Goal: Information Seeking & Learning: Compare options

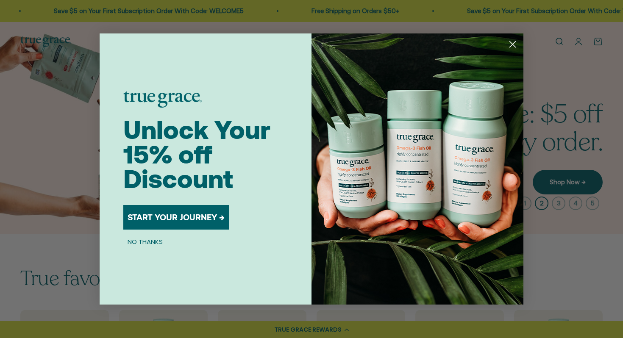
click at [514, 48] on circle "Close dialog" at bounding box center [513, 44] width 14 height 14
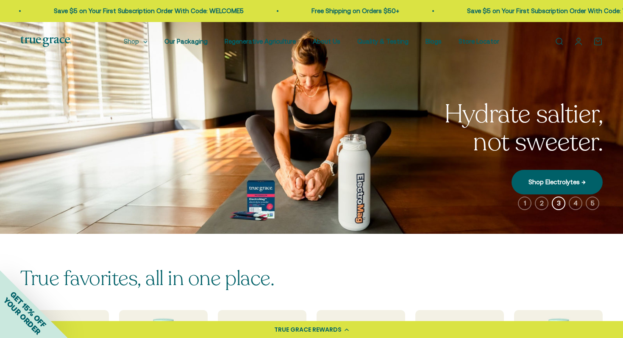
click at [145, 44] on summary "Shop" at bounding box center [136, 41] width 24 height 10
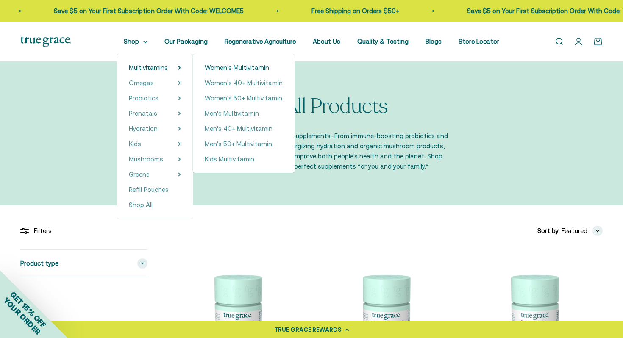
click at [218, 65] on span "Women's Multivitamin" at bounding box center [237, 67] width 64 height 7
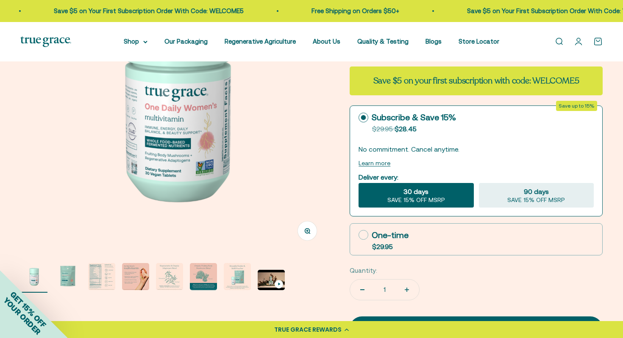
scroll to position [139, 0]
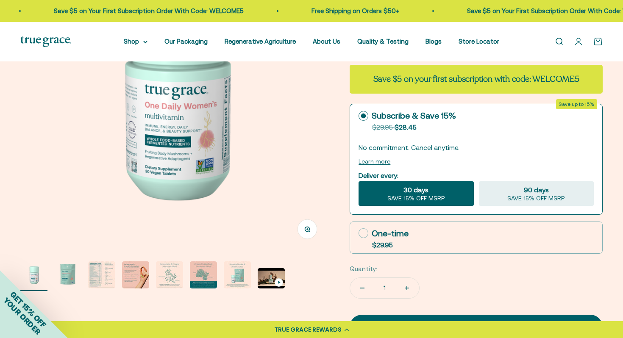
click at [106, 279] on img "Go to item 3" at bounding box center [101, 275] width 27 height 27
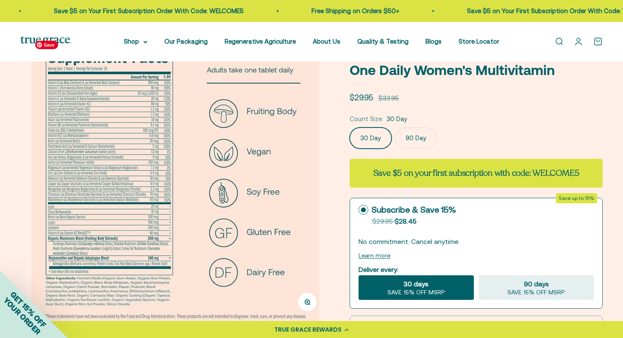
scroll to position [44, 0]
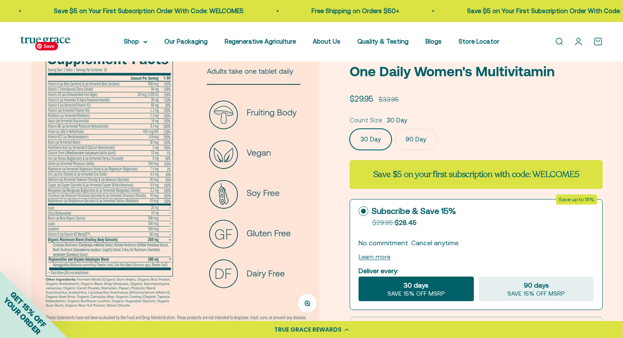
click at [146, 138] on img at bounding box center [175, 182] width 288 height 288
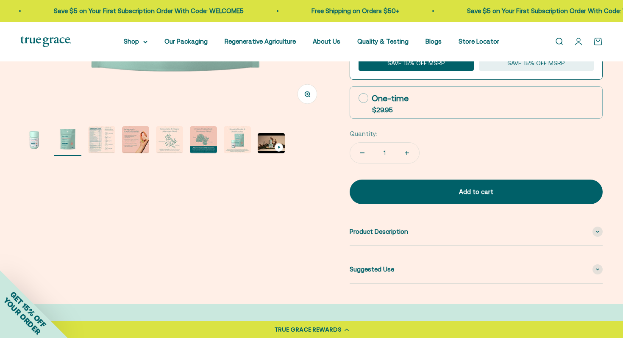
scroll to position [281, 0]
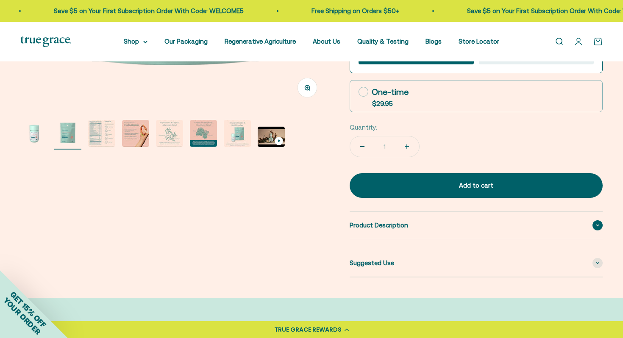
click at [468, 229] on div "Product Description" at bounding box center [476, 225] width 253 height 27
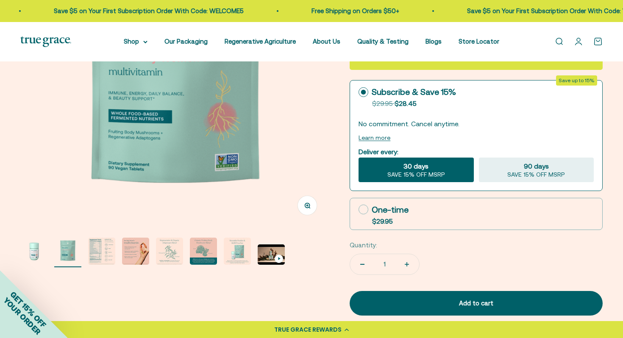
scroll to position [152, 0]
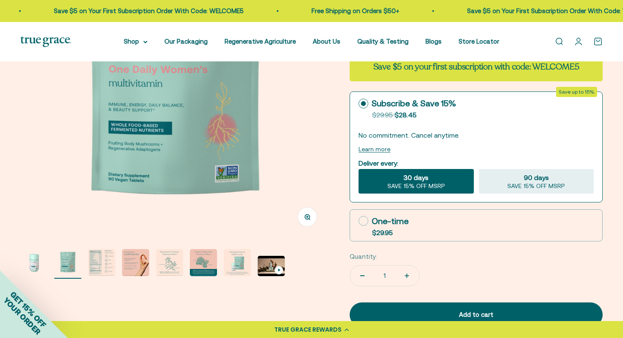
click at [96, 264] on img "Go to item 3" at bounding box center [101, 262] width 27 height 27
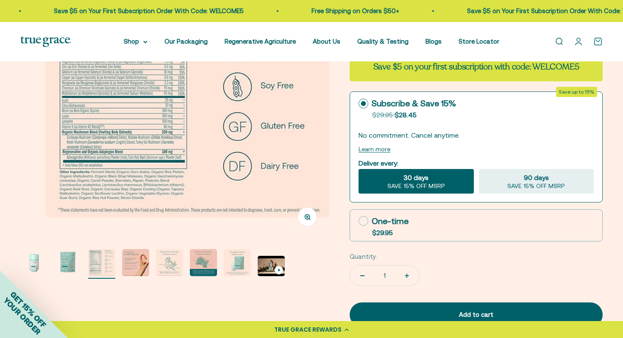
scroll to position [0, 639]
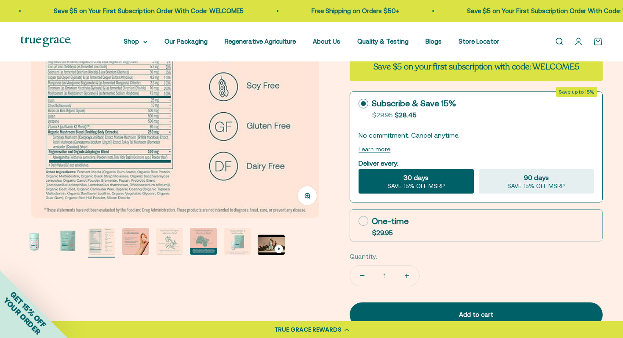
click at [310, 195] on button "Zoom" at bounding box center [307, 195] width 19 height 19
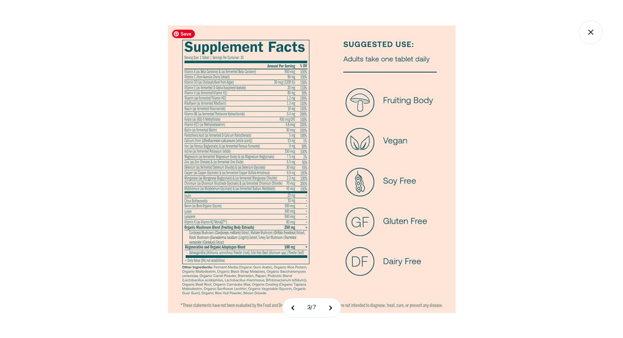
click at [264, 163] on img at bounding box center [312, 169] width 288 height 288
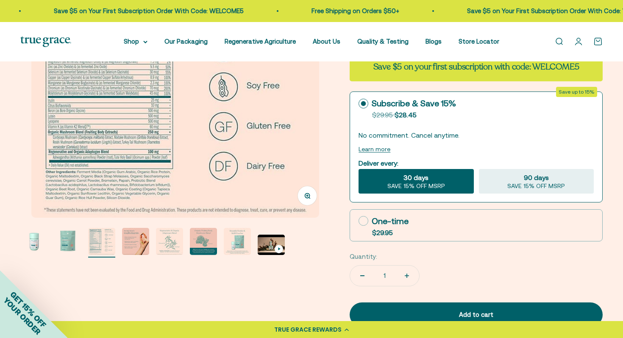
click at [304, 200] on button "Zoom" at bounding box center [307, 195] width 19 height 19
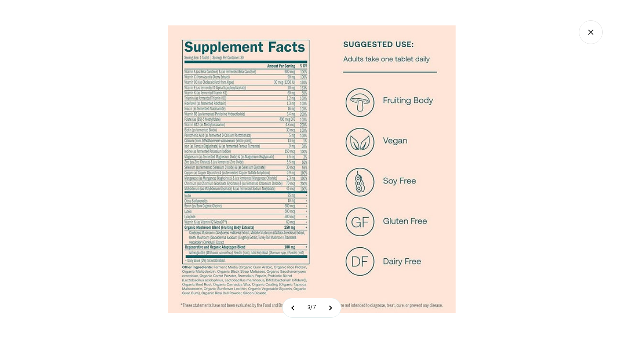
click at [102, 70] on div at bounding box center [311, 169] width 623 height 338
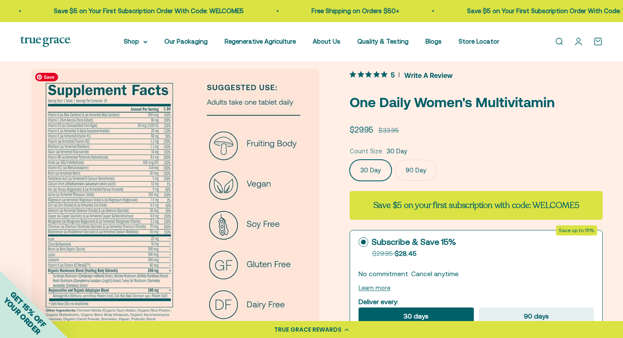
scroll to position [0, 0]
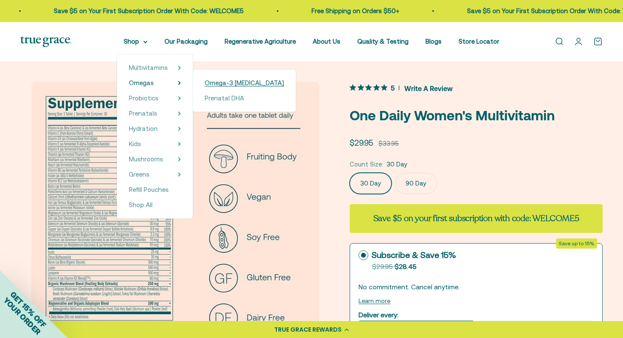
click at [217, 79] on span "Omega-3 [MEDICAL_DATA]" at bounding box center [244, 82] width 79 height 7
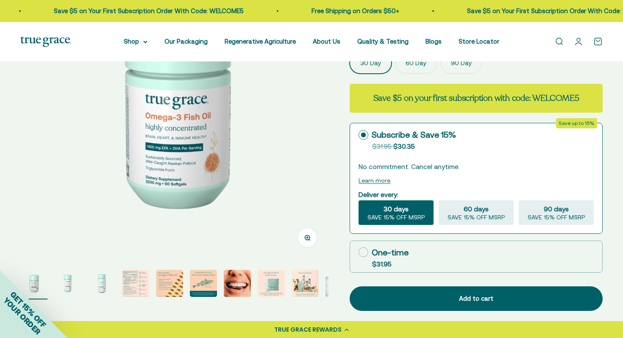
scroll to position [134, 0]
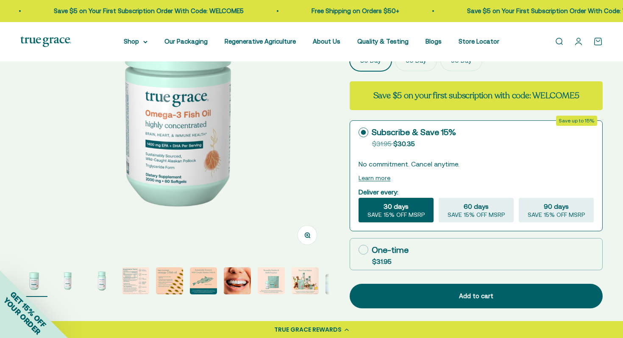
click at [134, 281] on img "Go to item 4" at bounding box center [135, 281] width 27 height 27
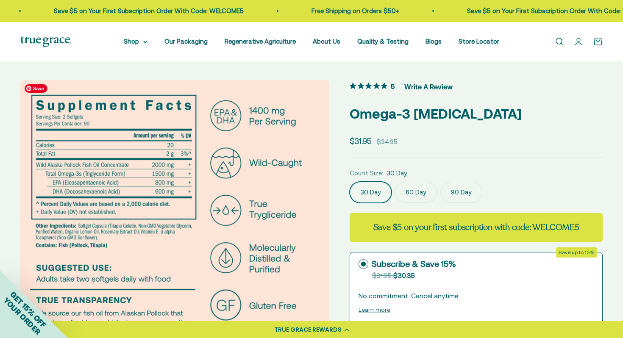
scroll to position [0, 0]
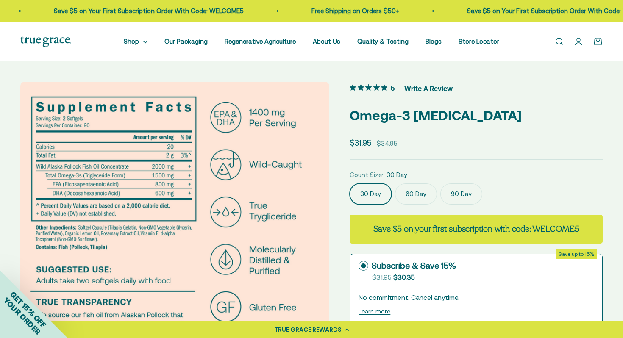
click at [133, 47] on div "Open navigation menu Open search Shop Multivitamins Women's Multivitamin Women'…" at bounding box center [311, 41] width 623 height 39
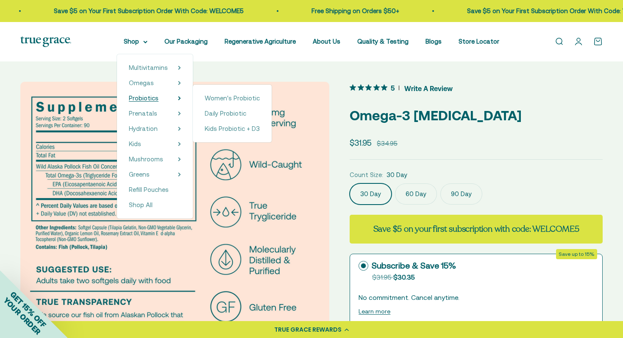
click at [157, 100] on span "Probiotics" at bounding box center [144, 98] width 30 height 7
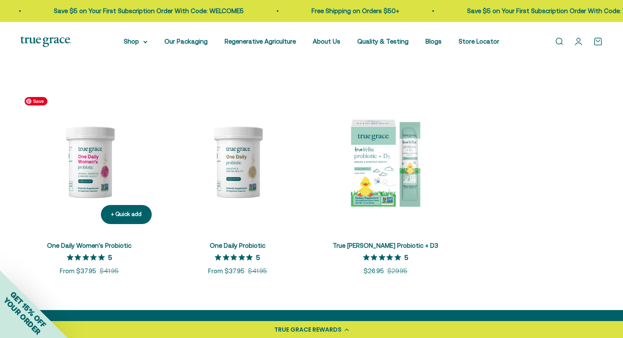
click at [102, 176] on img at bounding box center [89, 162] width 138 height 138
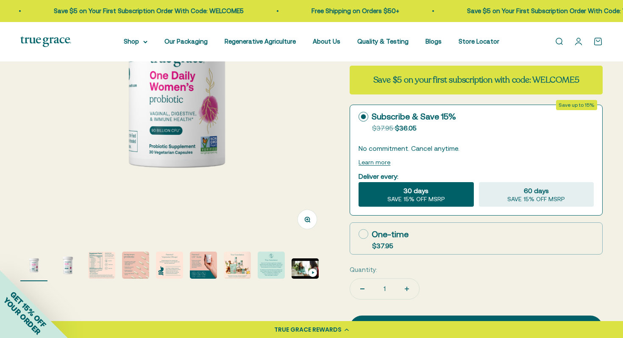
scroll to position [174, 0]
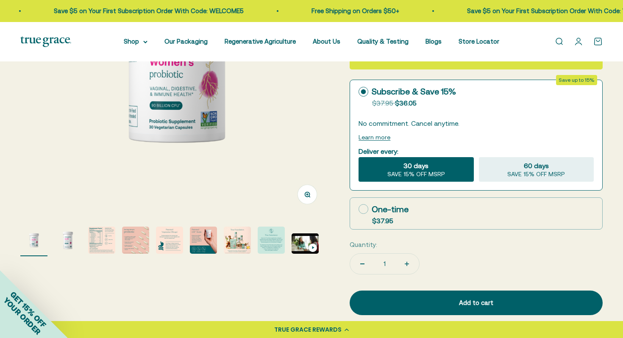
click at [98, 240] on img "Go to item 3" at bounding box center [101, 240] width 27 height 27
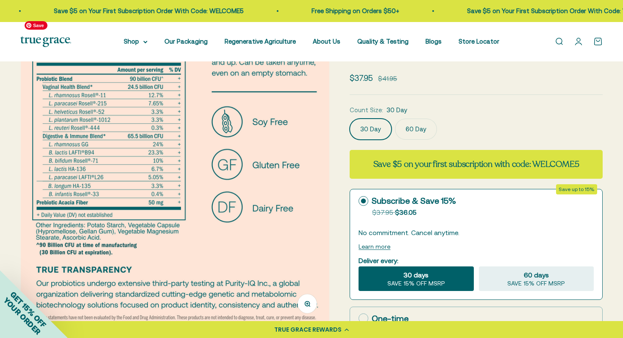
scroll to position [68, 0]
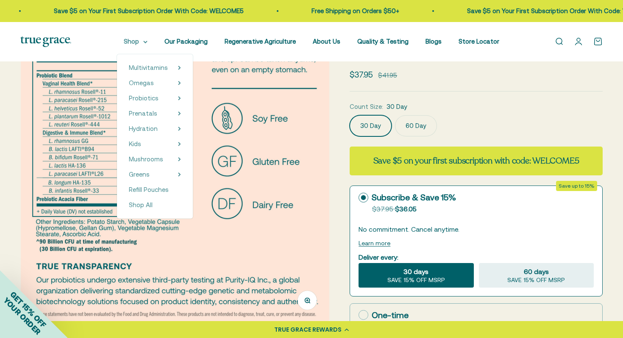
click at [148, 44] on summary "Shop" at bounding box center [136, 41] width 24 height 10
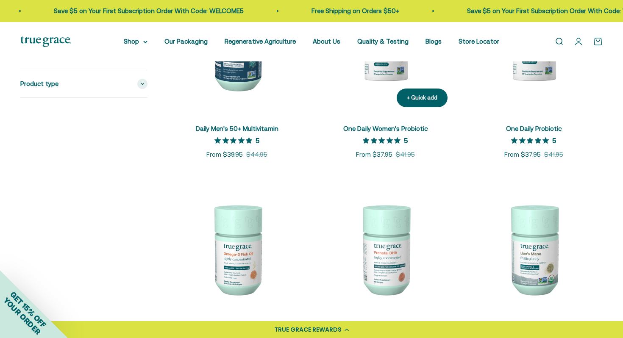
scroll to position [676, 0]
